Goal: Navigation & Orientation: Find specific page/section

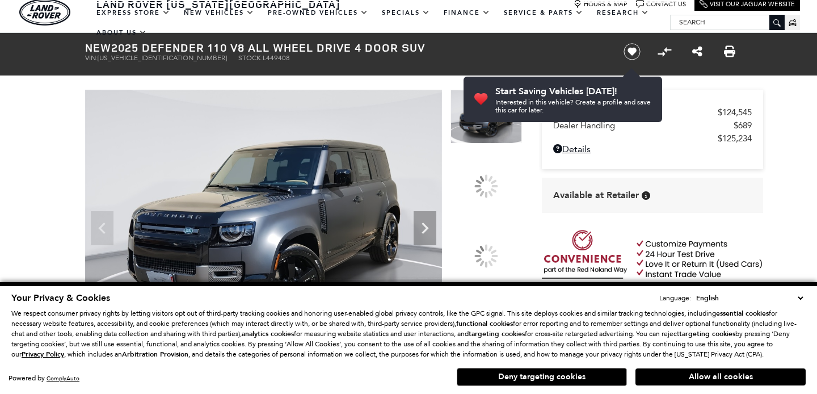
scroll to position [41, 0]
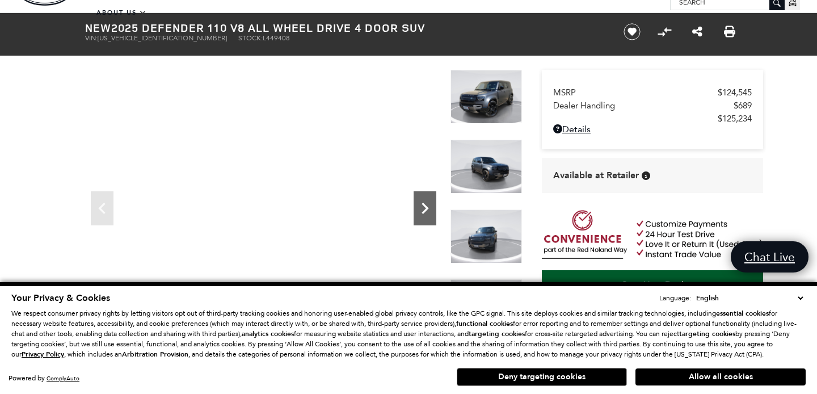
click at [423, 213] on icon "Next" at bounding box center [425, 208] width 7 height 11
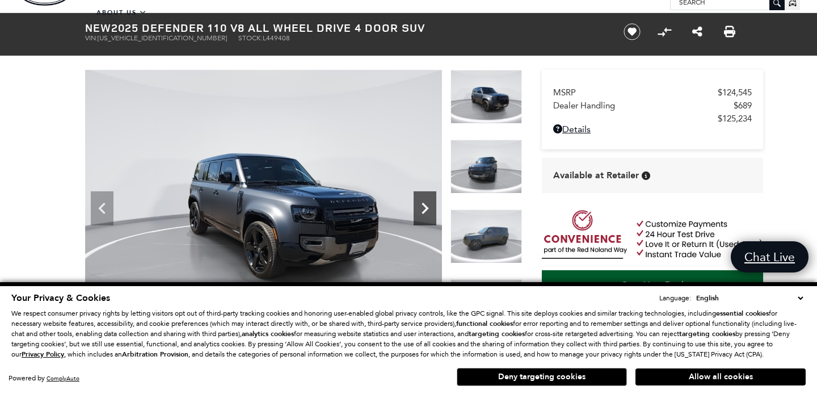
click at [423, 213] on icon "Next" at bounding box center [425, 208] width 7 height 11
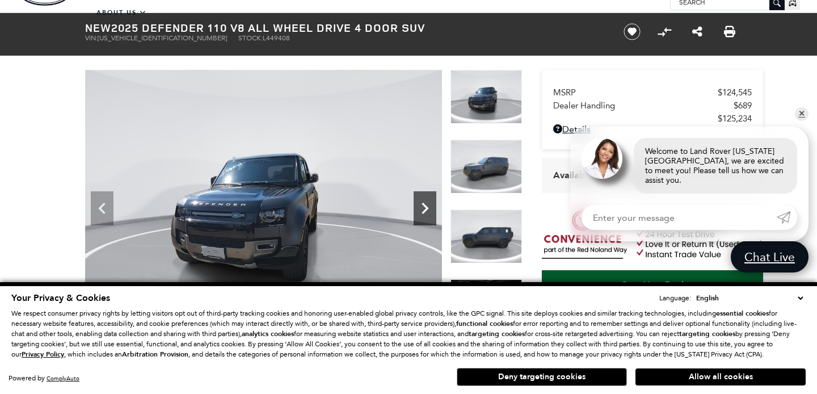
click at [423, 213] on icon "Next" at bounding box center [425, 208] width 7 height 11
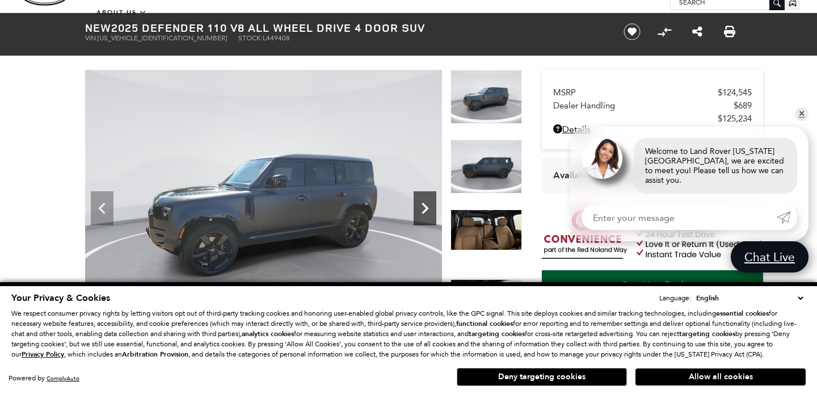
click at [423, 213] on icon "Next" at bounding box center [425, 208] width 7 height 11
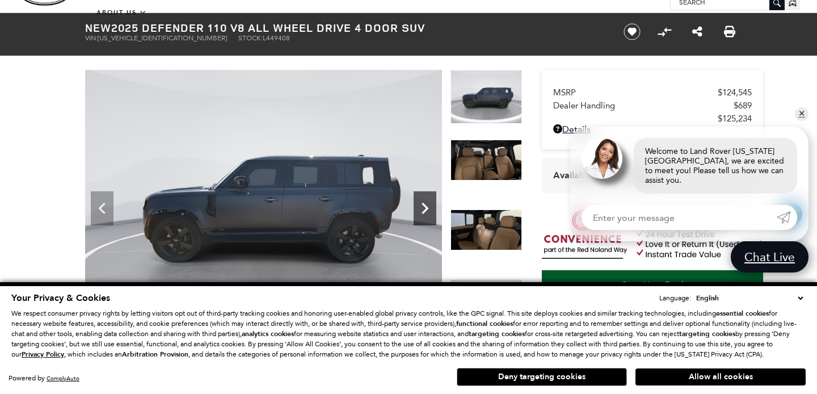
click at [423, 213] on icon "Next" at bounding box center [425, 208] width 7 height 11
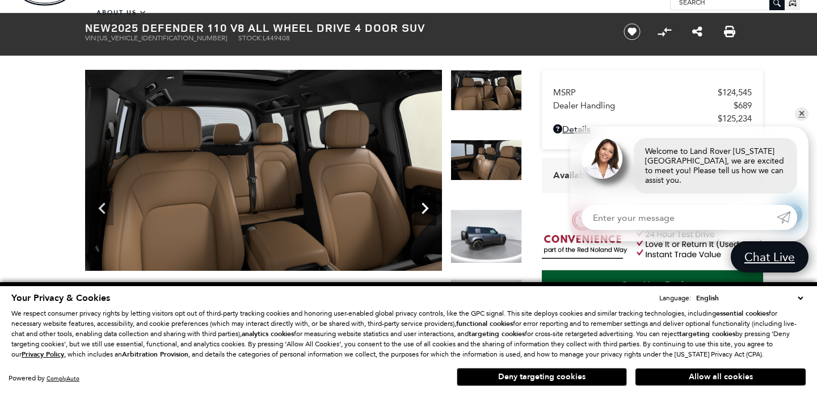
click at [423, 213] on icon "Next" at bounding box center [425, 208] width 7 height 11
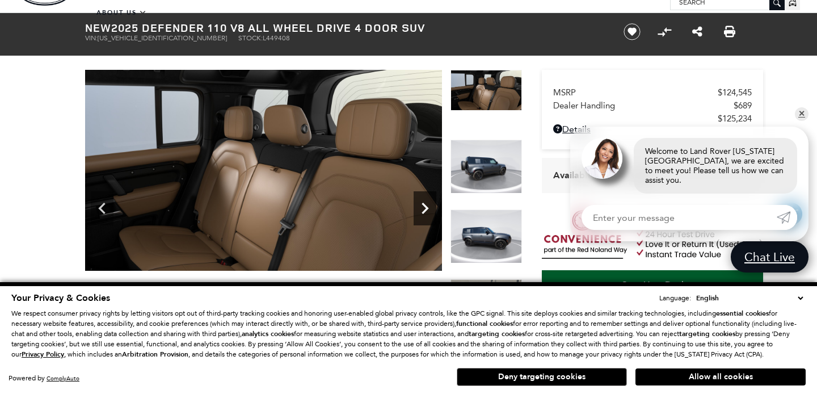
click at [423, 213] on icon "Next" at bounding box center [425, 208] width 7 height 11
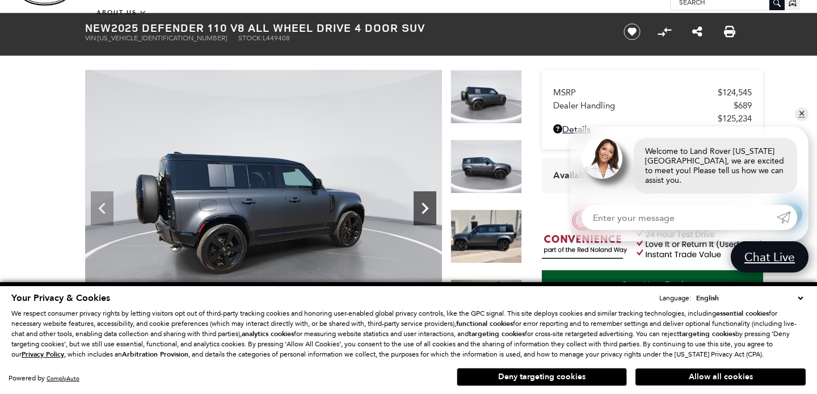
click at [423, 213] on icon "Next" at bounding box center [425, 208] width 7 height 11
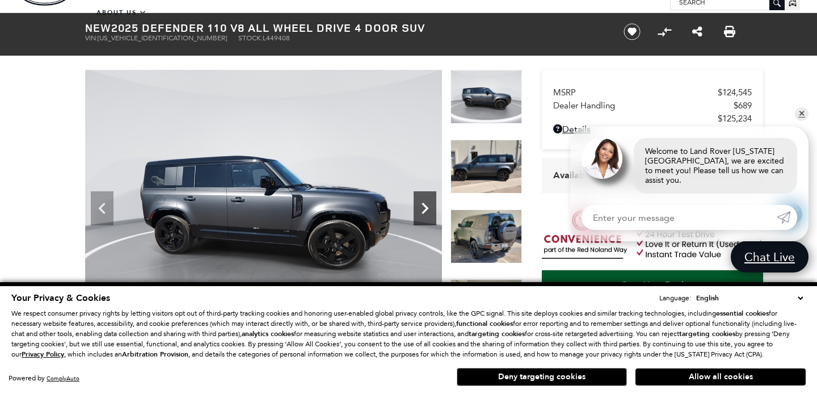
click at [423, 213] on icon "Next" at bounding box center [425, 208] width 7 height 11
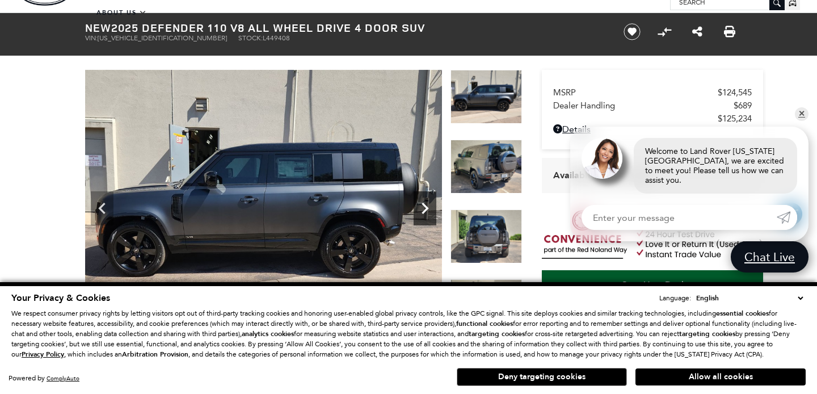
click at [423, 213] on icon "Next" at bounding box center [425, 208] width 7 height 11
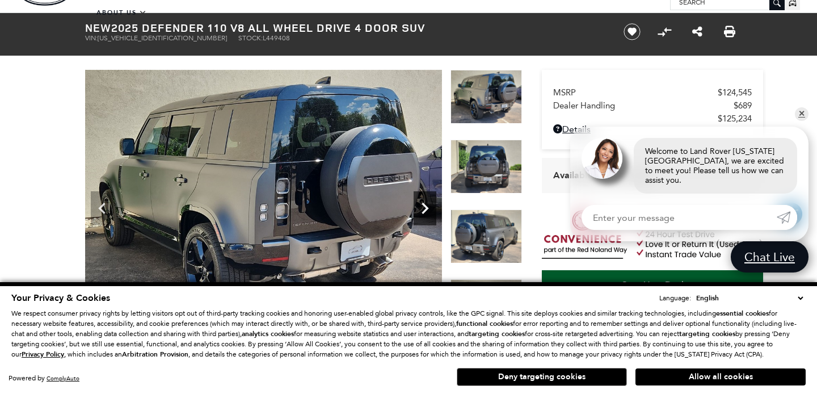
click at [423, 213] on icon "Next" at bounding box center [425, 208] width 7 height 11
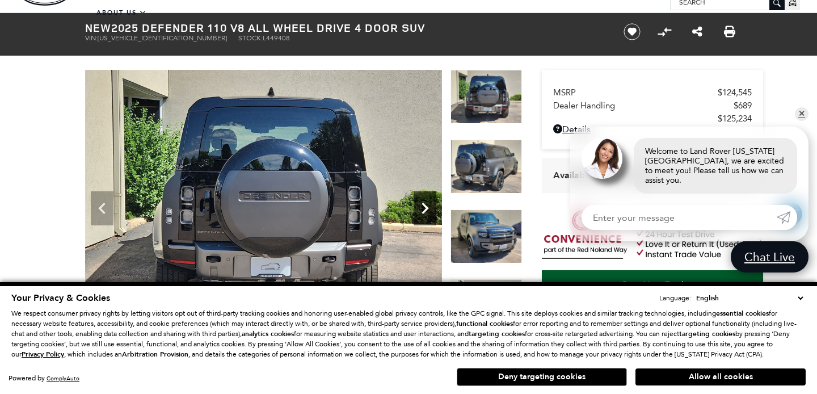
click at [423, 213] on icon "Next" at bounding box center [425, 208] width 7 height 11
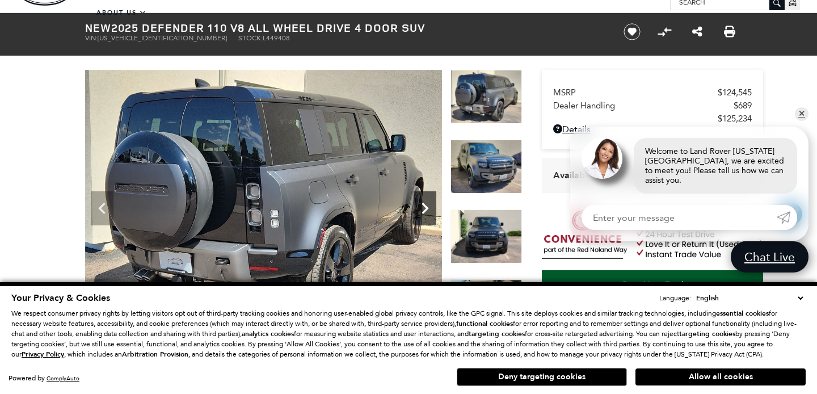
click at [423, 213] on icon "Next" at bounding box center [425, 208] width 7 height 11
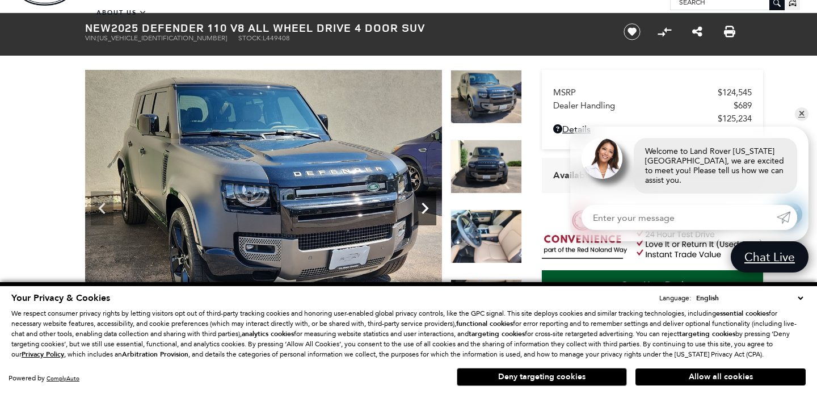
click at [423, 213] on icon "Next" at bounding box center [425, 208] width 7 height 11
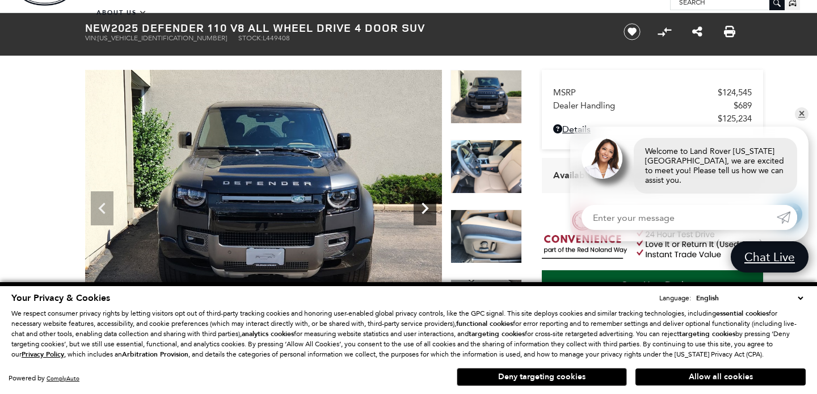
click at [423, 213] on icon "Next" at bounding box center [425, 208] width 7 height 11
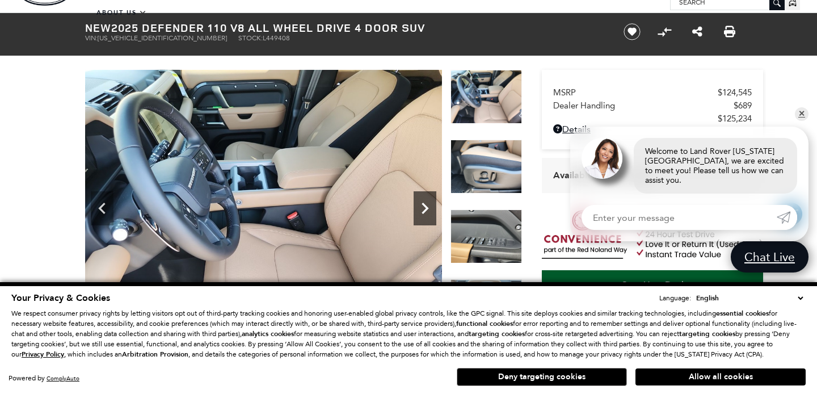
click at [423, 213] on icon "Next" at bounding box center [425, 208] width 7 height 11
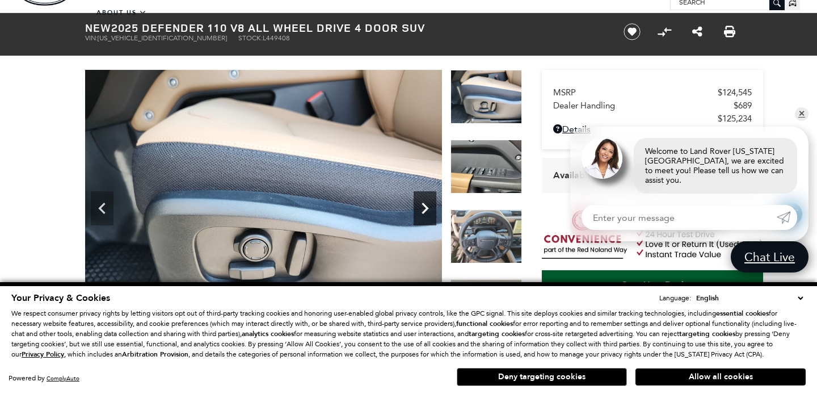
click at [423, 213] on icon "Next" at bounding box center [425, 208] width 7 height 11
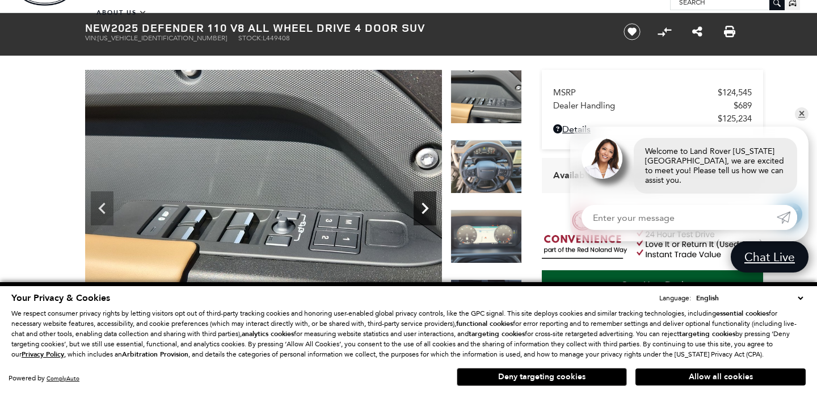
click at [423, 213] on icon "Next" at bounding box center [425, 208] width 7 height 11
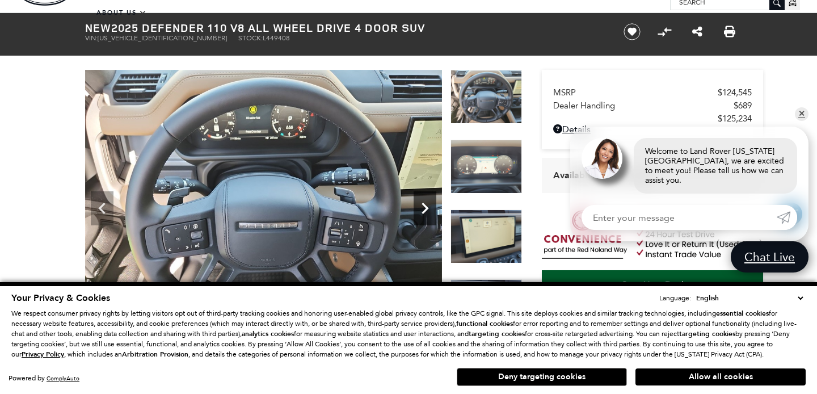
click at [423, 213] on icon "Next" at bounding box center [425, 208] width 7 height 11
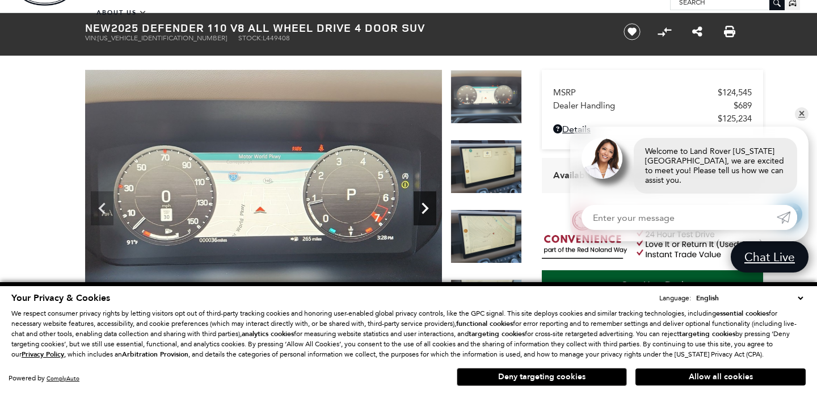
click at [423, 213] on icon "Next" at bounding box center [425, 208] width 7 height 11
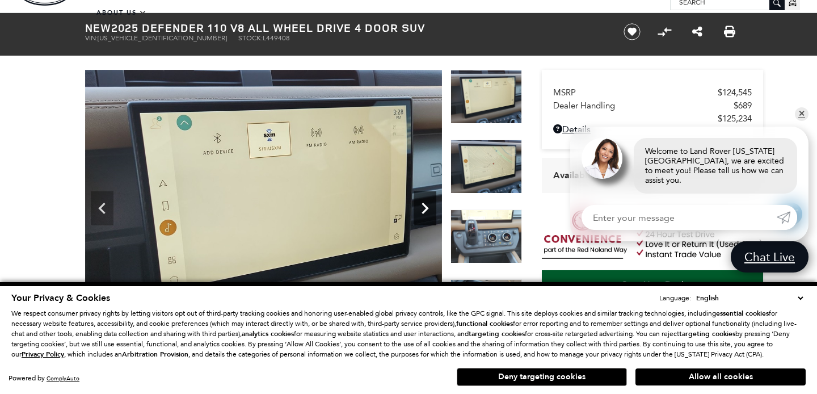
click at [423, 213] on icon "Next" at bounding box center [425, 208] width 7 height 11
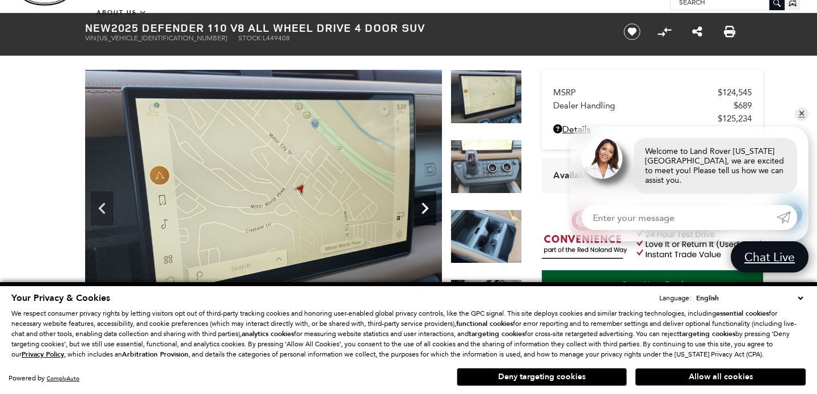
click at [423, 213] on icon "Next" at bounding box center [425, 208] width 7 height 11
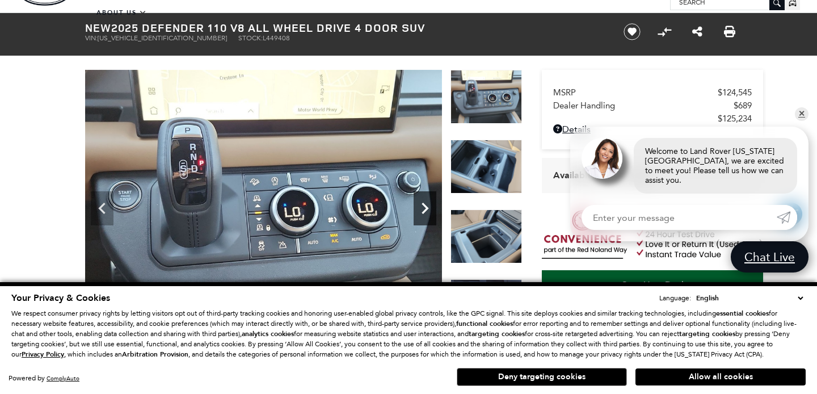
click at [423, 213] on icon "Next" at bounding box center [425, 208] width 7 height 11
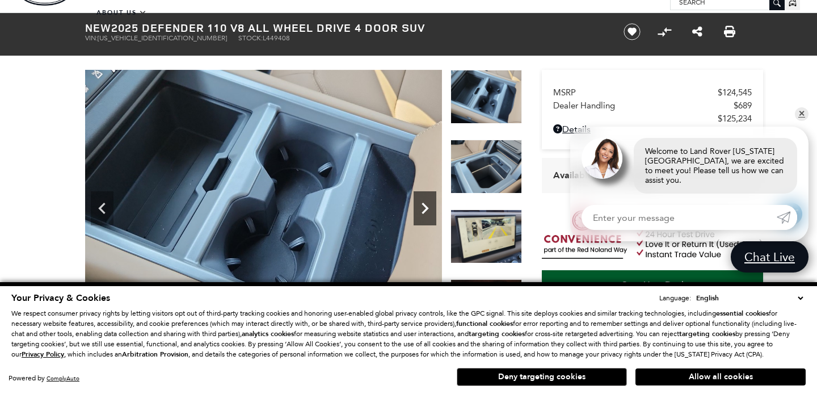
click at [423, 213] on icon "Next" at bounding box center [425, 208] width 7 height 11
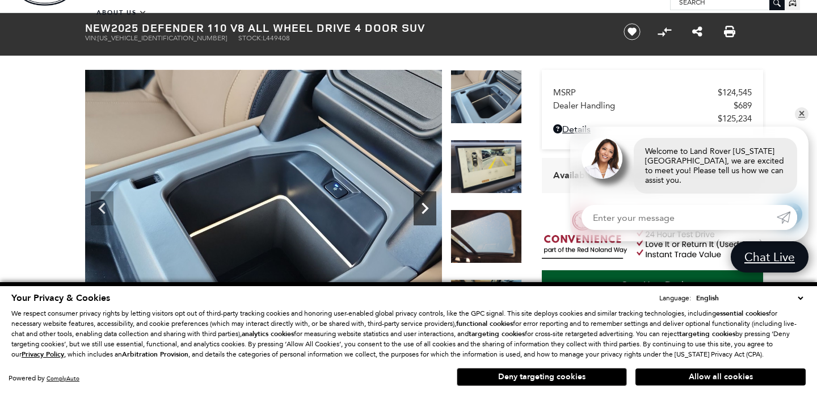
click at [423, 213] on icon "Next" at bounding box center [425, 208] width 7 height 11
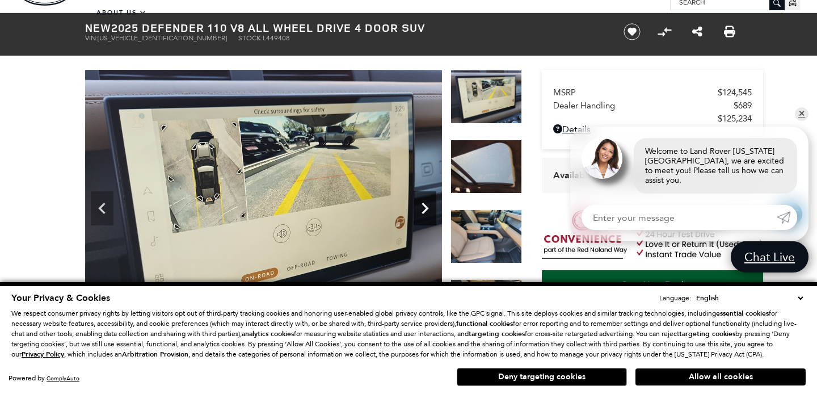
click at [423, 213] on icon "Next" at bounding box center [425, 208] width 7 height 11
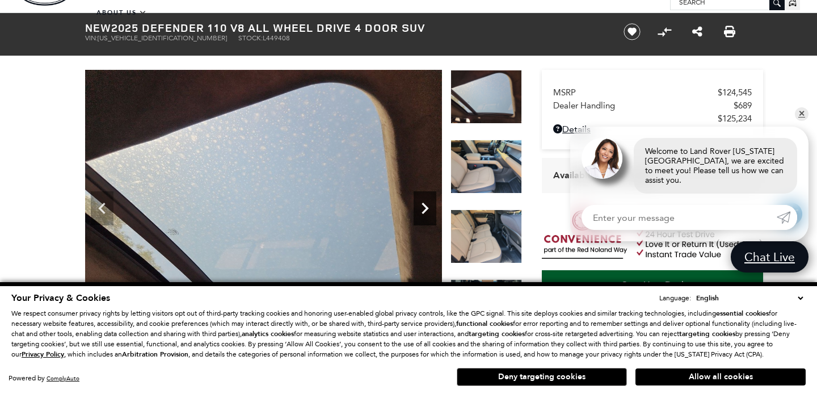
click at [423, 213] on icon "Next" at bounding box center [425, 208] width 7 height 11
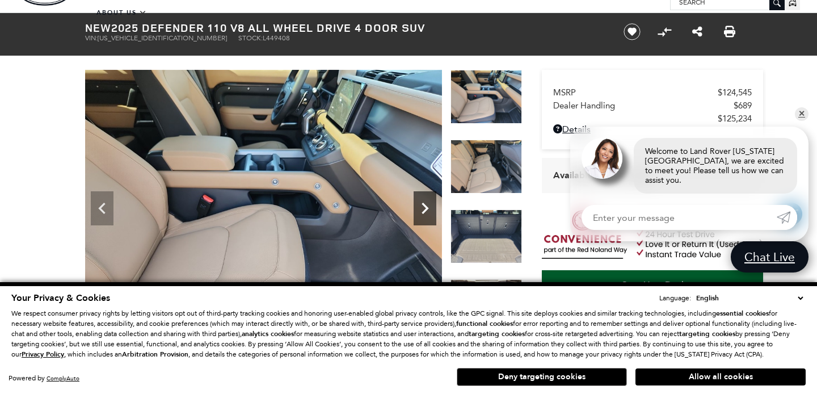
click at [423, 213] on icon "Next" at bounding box center [425, 208] width 7 height 11
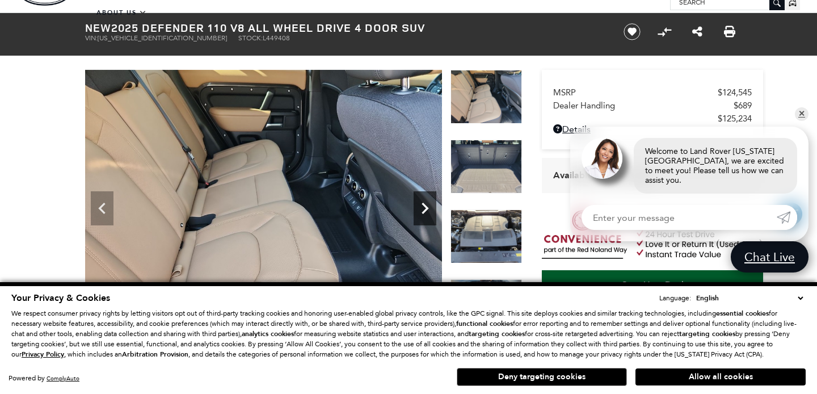
click at [423, 213] on icon "Next" at bounding box center [425, 208] width 7 height 11
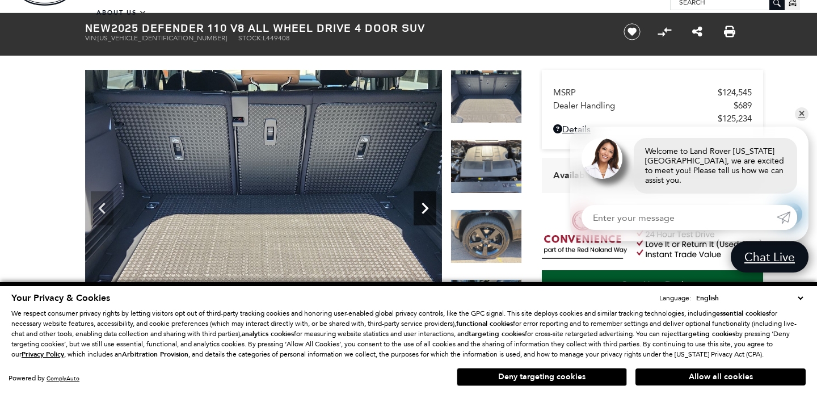
click at [423, 213] on icon "Next" at bounding box center [425, 208] width 7 height 11
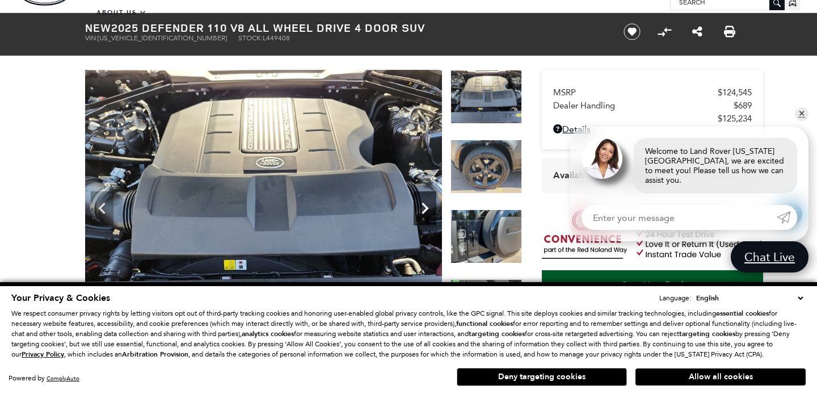
click at [423, 213] on icon "Next" at bounding box center [425, 208] width 7 height 11
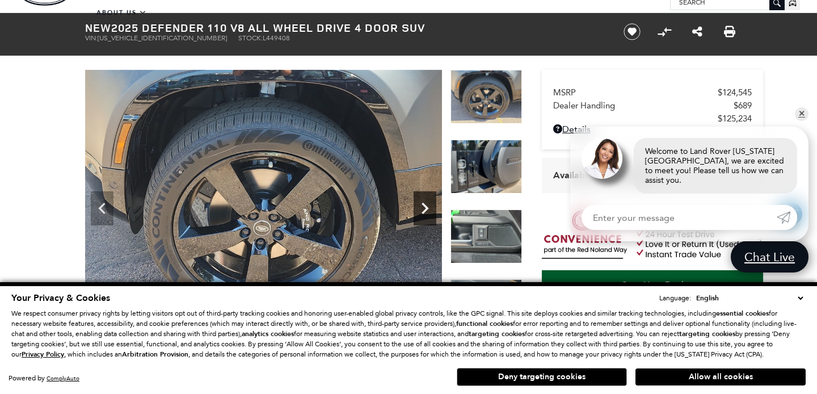
click at [423, 213] on icon "Next" at bounding box center [425, 208] width 7 height 11
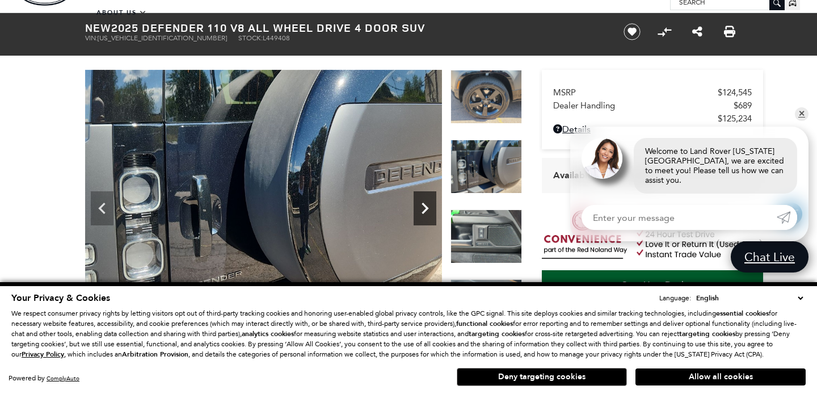
click at [423, 213] on icon "Next" at bounding box center [425, 208] width 7 height 11
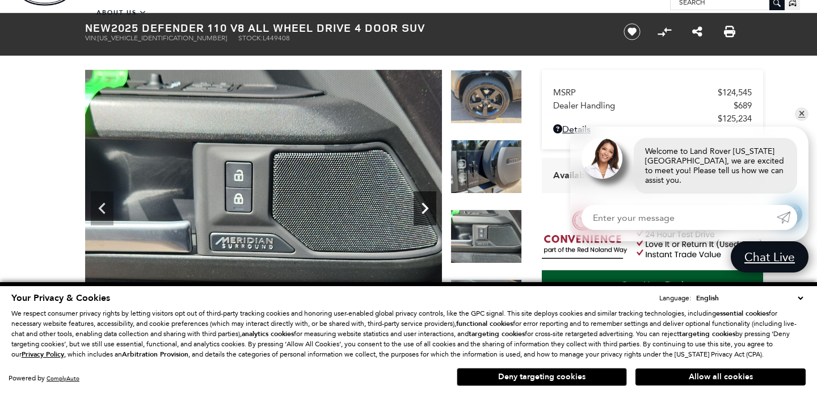
click at [423, 213] on icon "Next" at bounding box center [425, 208] width 7 height 11
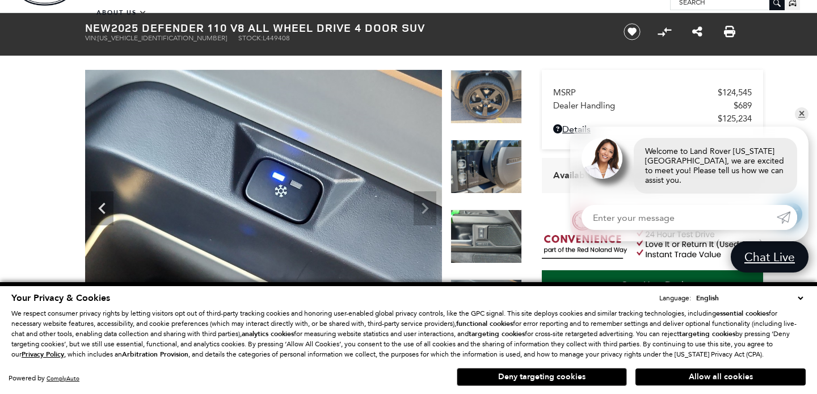
click at [423, 213] on img at bounding box center [263, 204] width 357 height 268
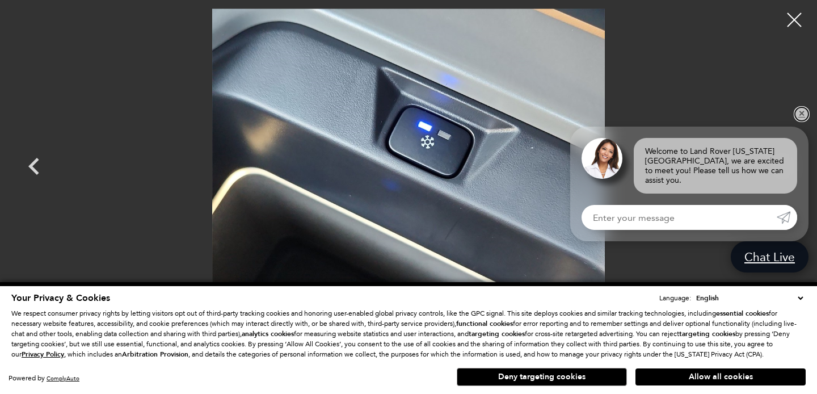
click at [798, 117] on link "✕" at bounding box center [802, 114] width 14 height 14
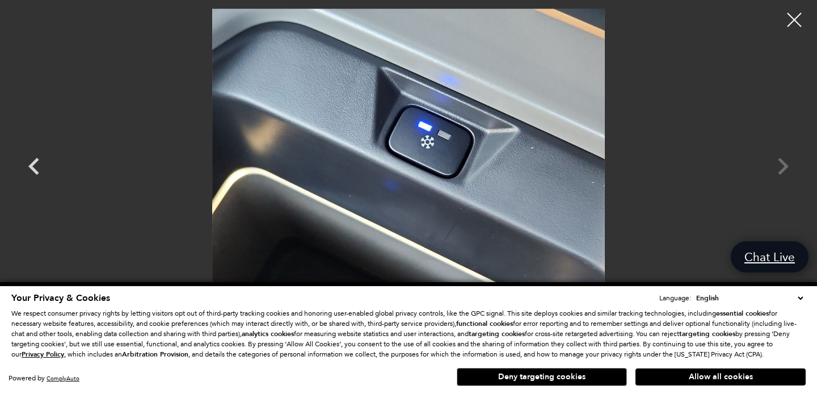
click at [793, 10] on div at bounding box center [794, 20] width 28 height 28
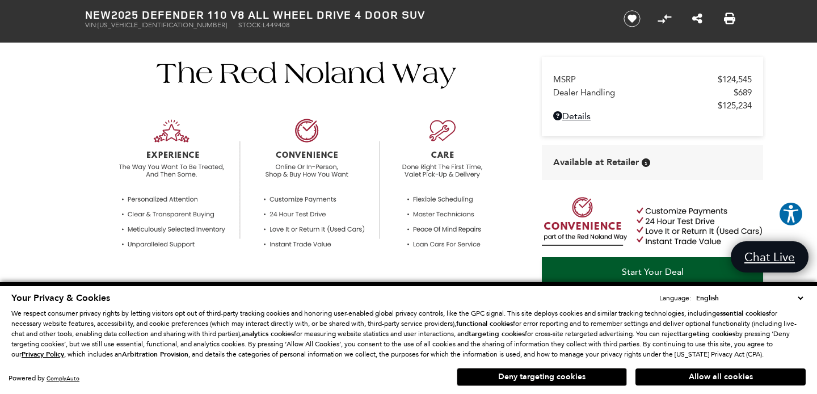
scroll to position [356, 0]
